Goal: Browse casually

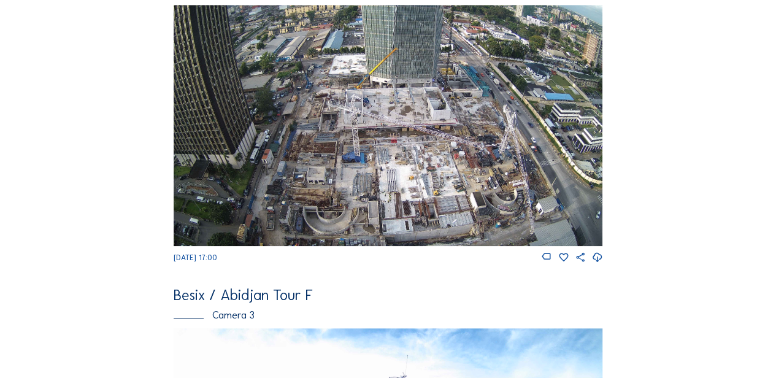
scroll to position [439, 0]
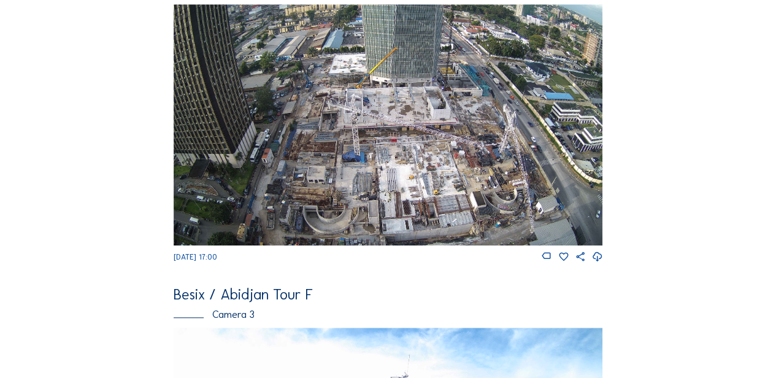
click at [367, 167] on img at bounding box center [389, 124] width 430 height 241
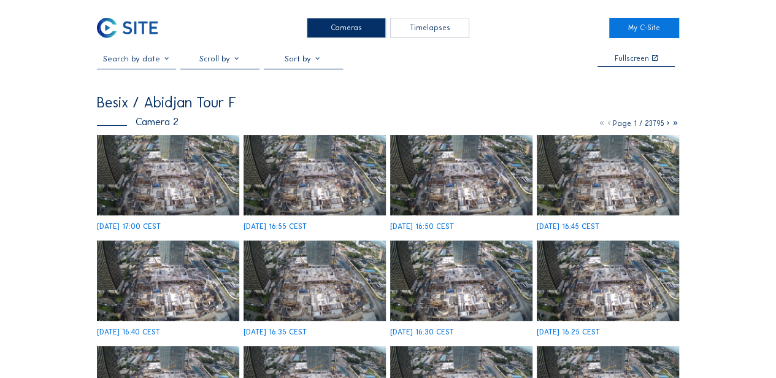
click at [166, 175] on img at bounding box center [168, 175] width 142 height 80
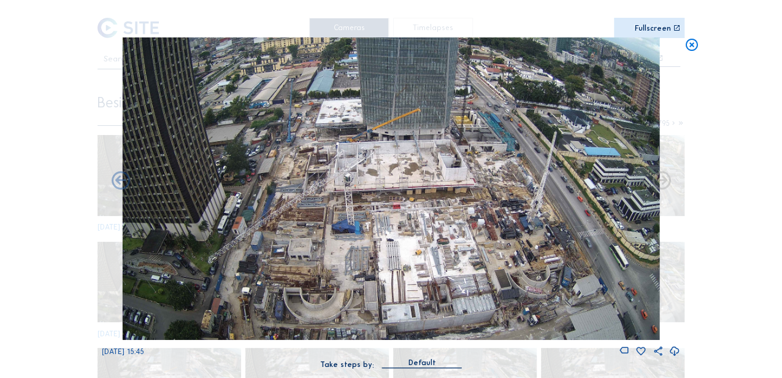
click at [719, 33] on div "Scroll to travel through time | Press 'Alt' Button + Scroll to Zoom | Click and…" at bounding box center [391, 189] width 782 height 378
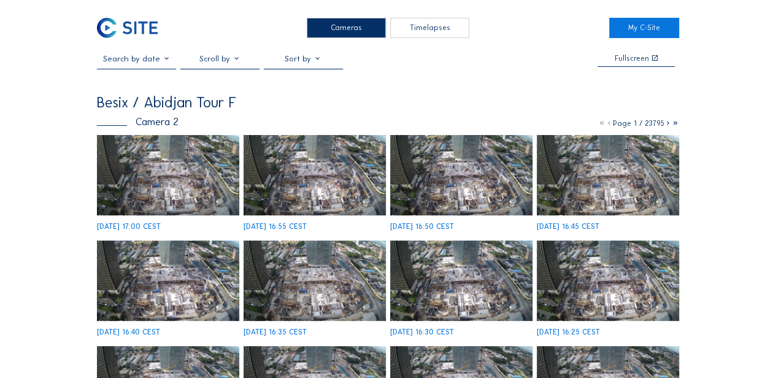
click at [129, 162] on img at bounding box center [168, 175] width 142 height 80
